Goal: Information Seeking & Learning: Learn about a topic

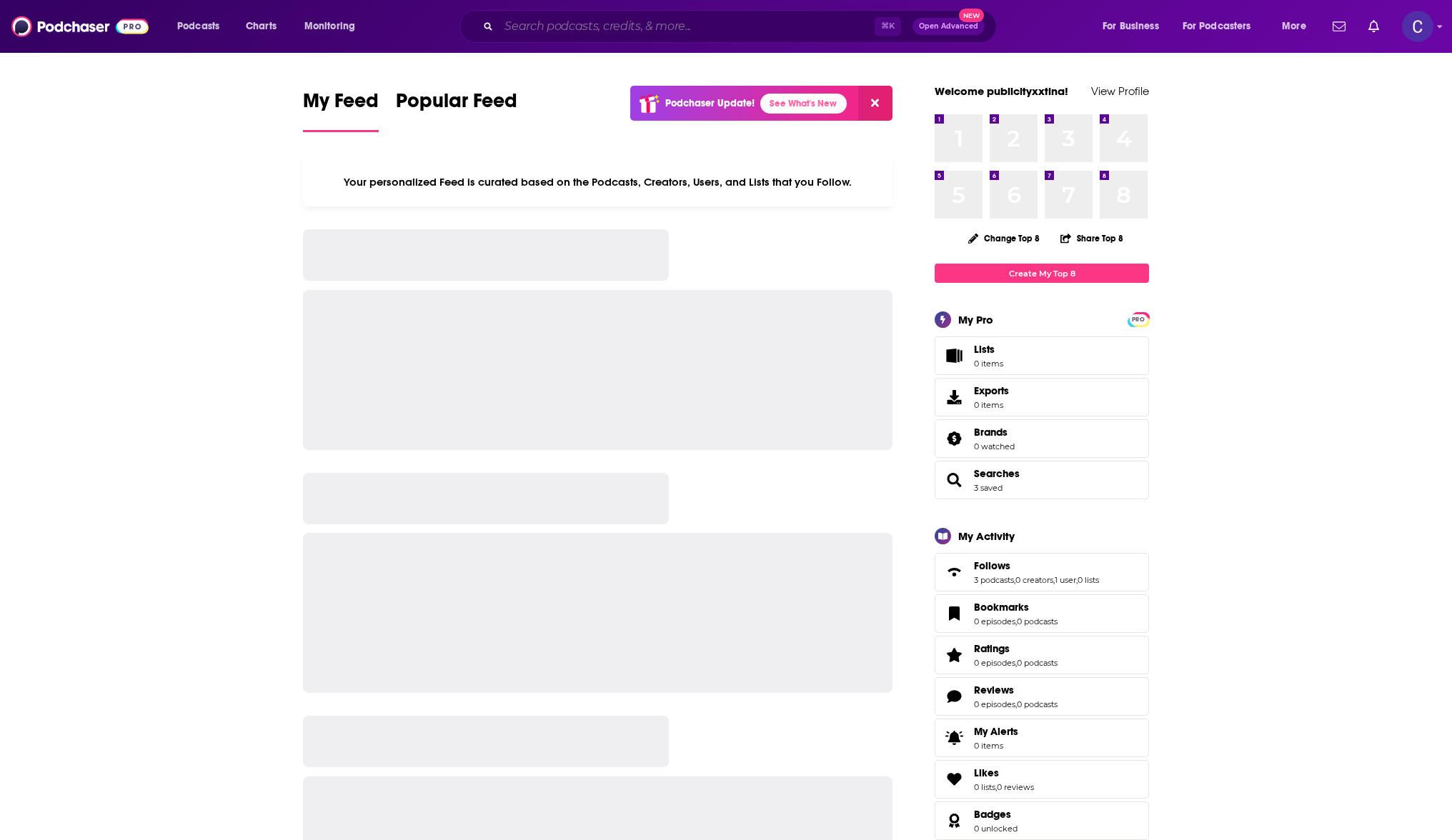
click at [743, 29] on input "Search podcasts, credits, & more..." at bounding box center [687, 26] width 376 height 23
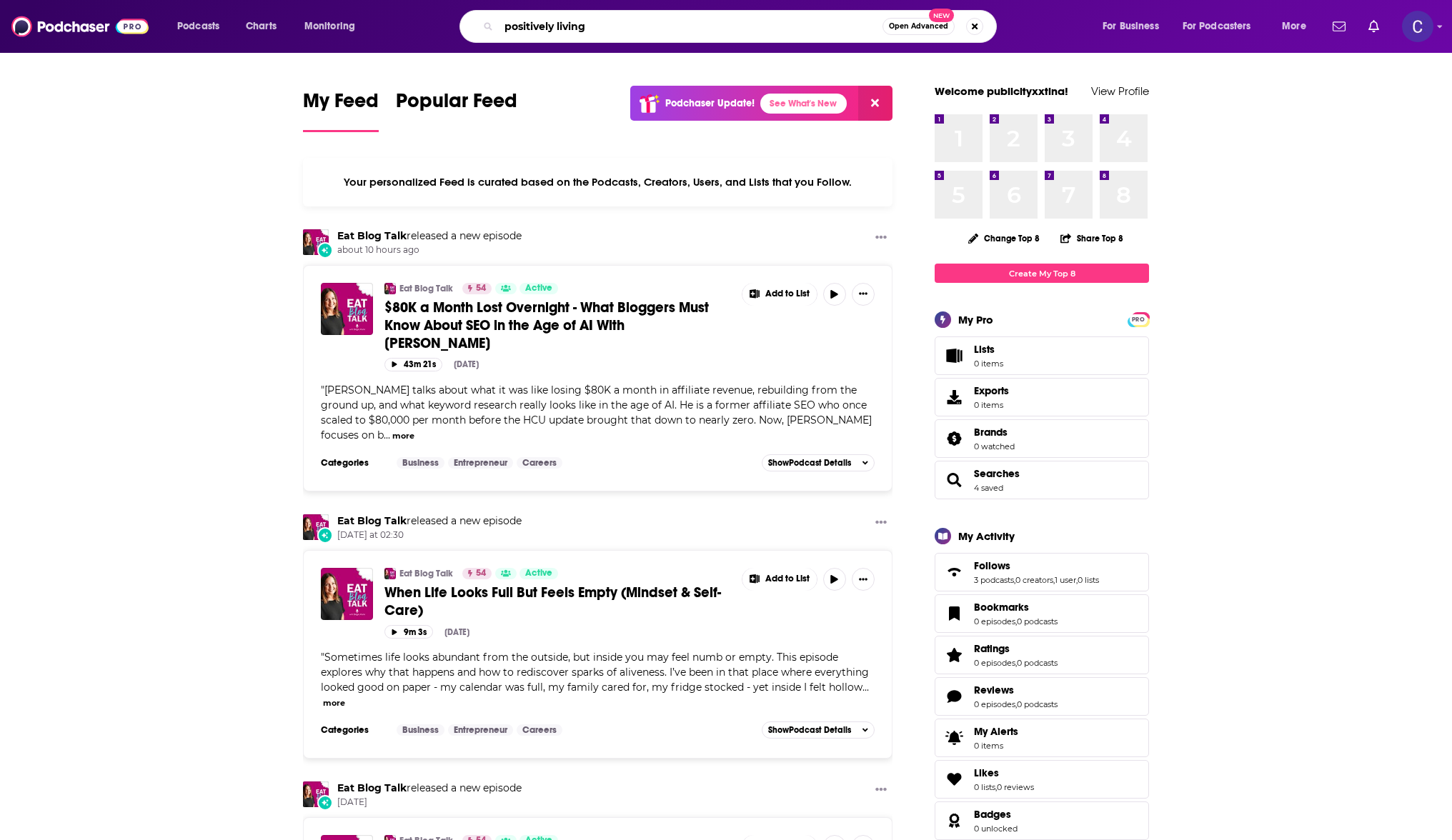
type input "positively living"
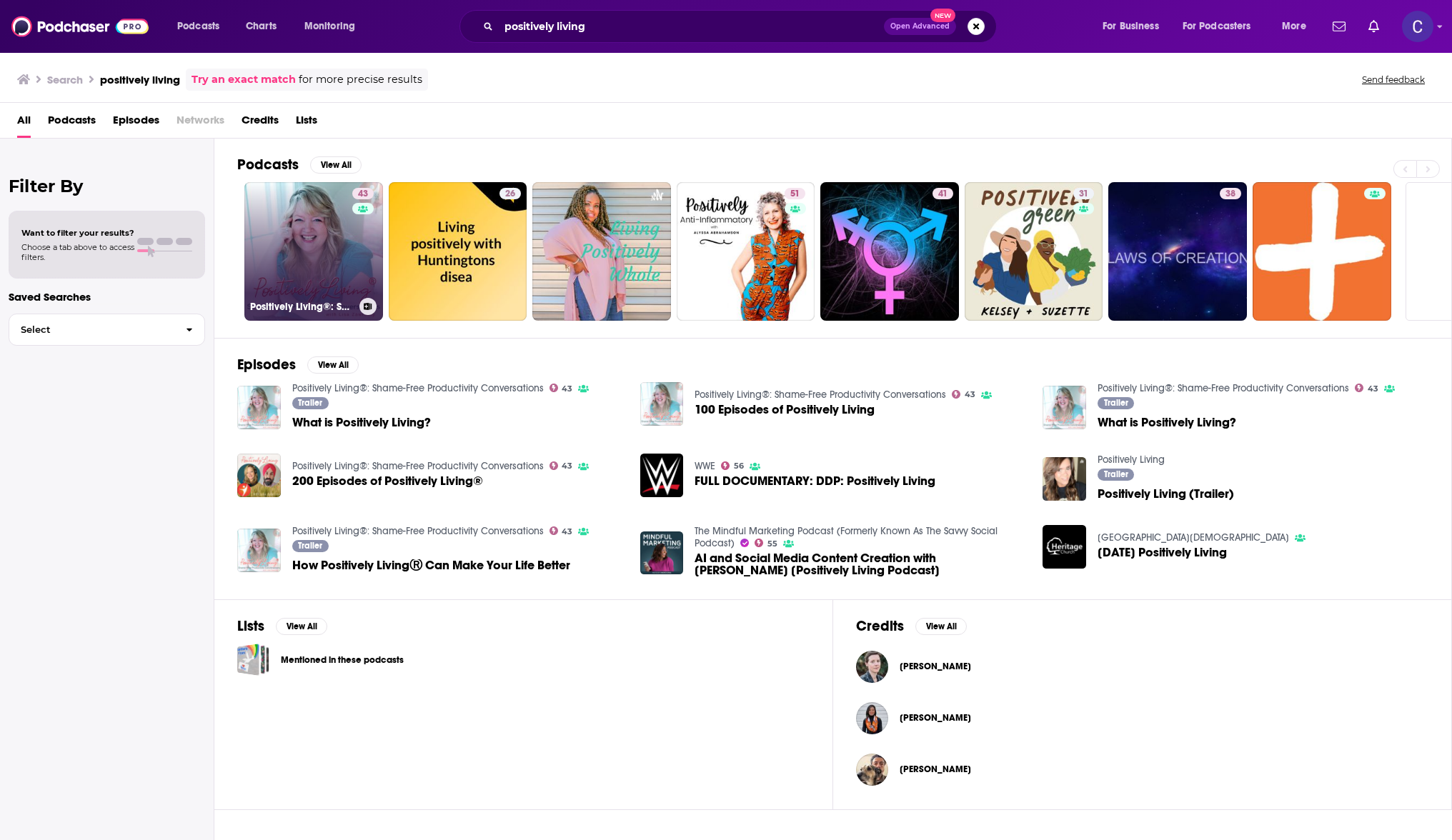
click at [276, 206] on link "43 Positively Living®: Shame-Free Productivity Conversations" at bounding box center [313, 251] width 138 height 138
